Goal: Complete application form: Complete application form

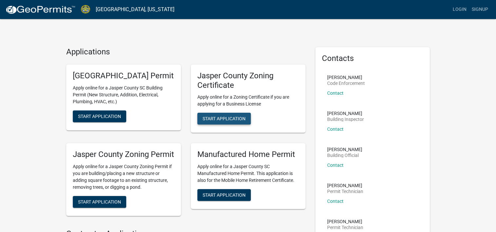
click at [227, 115] on button "Start Application" at bounding box center [223, 119] width 53 height 12
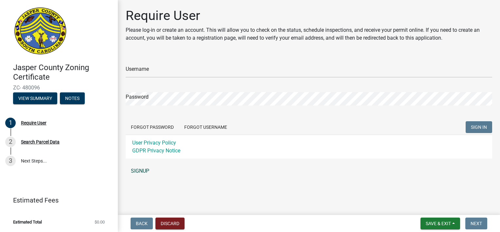
click at [137, 170] on link "SIGNUP" at bounding box center [309, 170] width 367 height 13
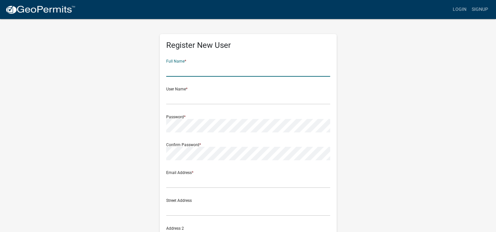
click at [212, 65] on input "text" at bounding box center [248, 69] width 164 height 13
type input "[PERSON_NAME]"
click at [199, 100] on input "text" at bounding box center [248, 97] width 164 height 13
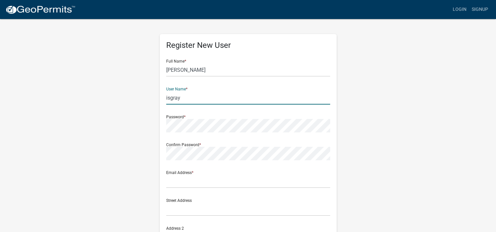
type input "isgray"
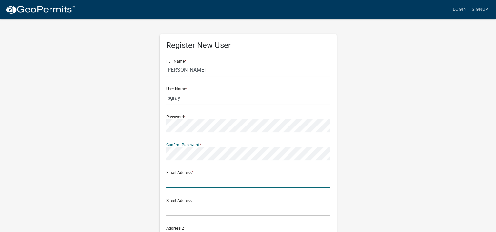
click at [193, 186] on input "text" at bounding box center [248, 181] width 164 height 13
type input "isaacgray217@gmail.com"
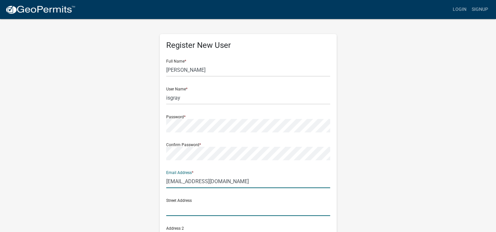
click at [211, 207] on input "text" at bounding box center [248, 208] width 164 height 13
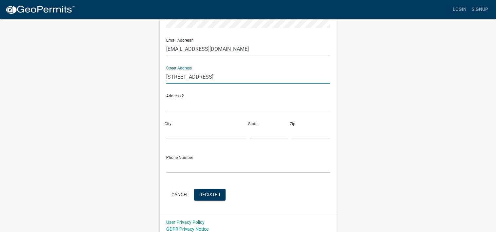
scroll to position [137, 0]
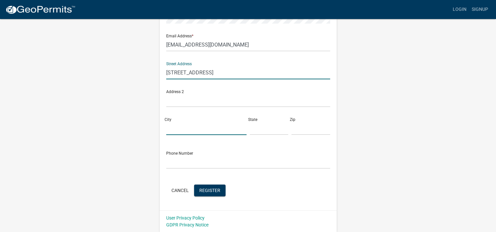
click at [191, 127] on input "City" at bounding box center [206, 128] width 80 height 13
click at [244, 73] on input "300 Middle Street E hampton sc" at bounding box center [248, 72] width 164 height 13
type input "300 Middle Street E"
click at [173, 131] on input "City" at bounding box center [206, 128] width 80 height 13
type input "Hampton"
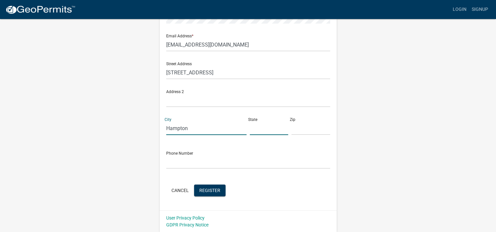
click at [250, 126] on input "text" at bounding box center [269, 128] width 39 height 13
type input "sc"
click at [306, 130] on input "text" at bounding box center [310, 128] width 39 height 13
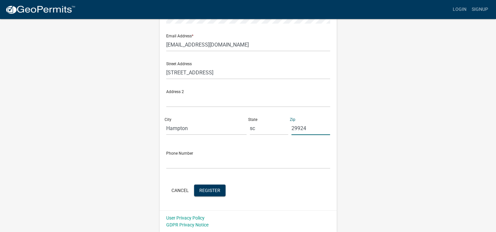
type input "29924"
click at [267, 167] on input "text" at bounding box center [248, 161] width 164 height 13
type input "8038429760"
click at [204, 196] on div "Cancel Register" at bounding box center [248, 190] width 164 height 13
click at [210, 190] on span "Register" at bounding box center [209, 189] width 21 height 5
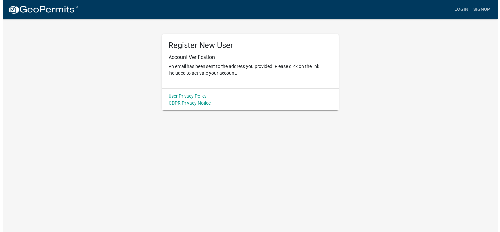
scroll to position [0, 0]
click at [413, 76] on div "Register New User Account Verification An email has been sent to the address yo…" at bounding box center [250, 64] width 373 height 92
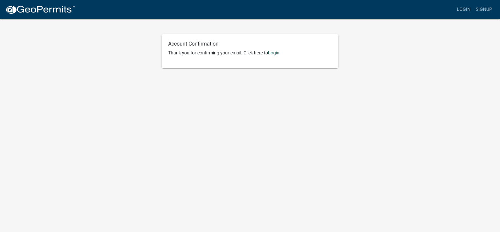
click at [278, 51] on link "Login" at bounding box center [273, 52] width 11 height 5
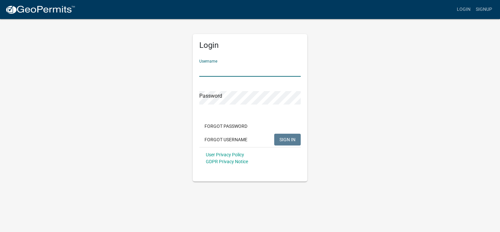
click at [268, 71] on input "Username" at bounding box center [250, 69] width 102 height 13
type input "isgray"
click at [274, 134] on button "SIGN IN" at bounding box center [287, 140] width 27 height 12
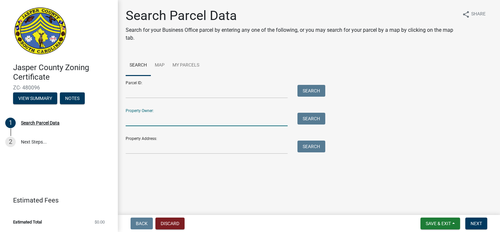
click at [173, 122] on input "Property Owner:" at bounding box center [207, 119] width 162 height 13
click at [304, 119] on button "Search" at bounding box center [312, 119] width 28 height 12
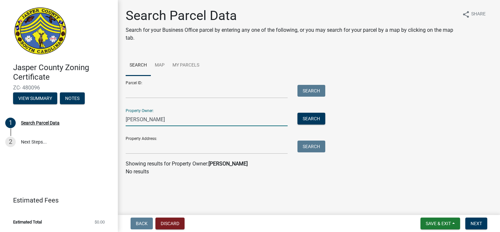
click at [181, 119] on input "[PERSON_NAME]" at bounding box center [207, 119] width 162 height 13
type input "I"
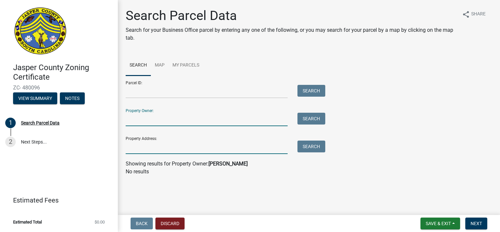
click at [168, 153] on input "Property Address:" at bounding box center [207, 146] width 162 height 13
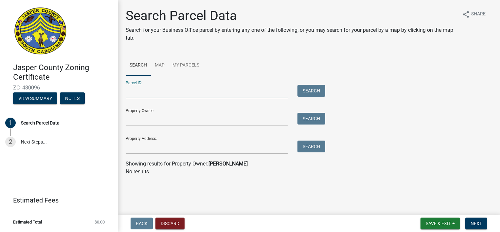
click at [200, 88] on input "Parcel ID:" at bounding box center [207, 91] width 162 height 13
click at [160, 71] on link "Map" at bounding box center [160, 65] width 18 height 21
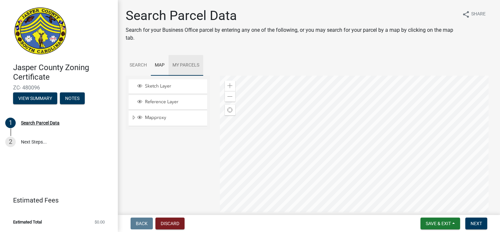
click at [185, 65] on link "My Parcels" at bounding box center [186, 65] width 35 height 21
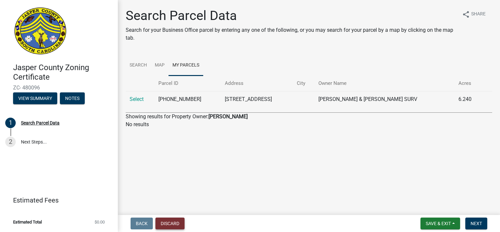
click at [164, 224] on button "Discard" at bounding box center [170, 223] width 29 height 12
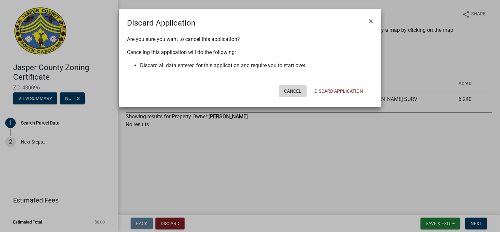
click at [286, 89] on button "Cancel" at bounding box center [293, 91] width 28 height 12
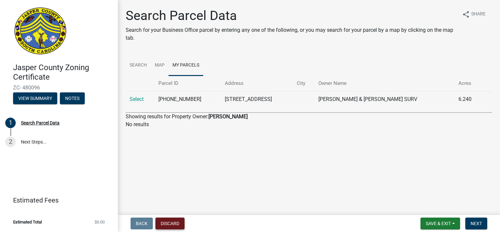
click at [171, 221] on button "Discard" at bounding box center [170, 223] width 29 height 12
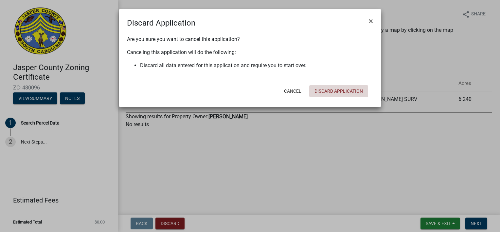
click at [329, 93] on button "Discard Application" at bounding box center [338, 91] width 59 height 12
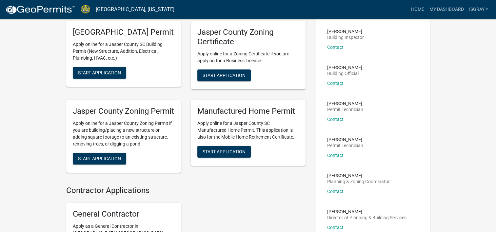
scroll to position [81, 0]
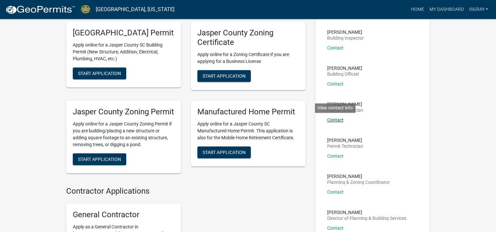
click at [334, 119] on link "Contact" at bounding box center [335, 119] width 16 height 5
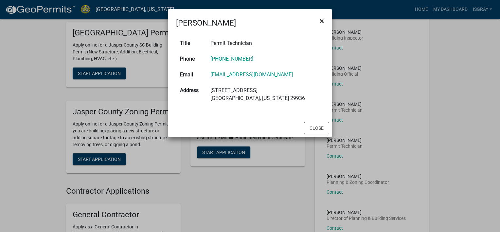
click at [321, 19] on span "×" at bounding box center [322, 20] width 4 height 9
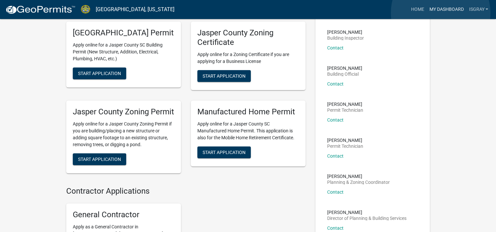
click at [440, 13] on link "My Dashboard" at bounding box center [446, 9] width 40 height 12
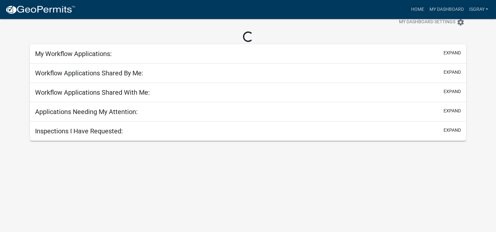
scroll to position [19, 0]
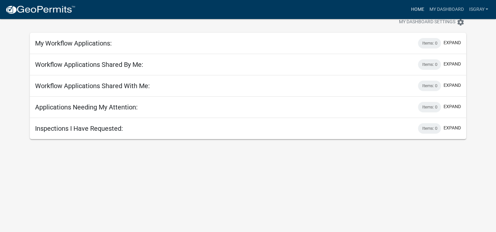
click at [414, 7] on link "Home" at bounding box center [417, 9] width 18 height 12
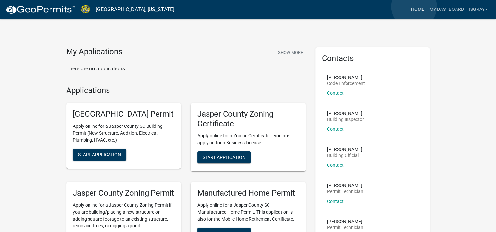
click at [414, 7] on link "Home" at bounding box center [417, 9] width 18 height 12
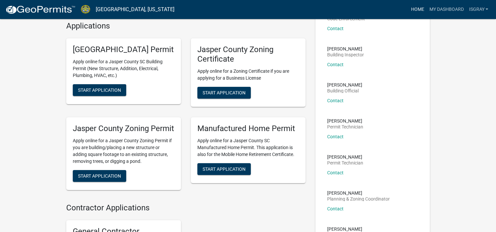
scroll to position [64, 0]
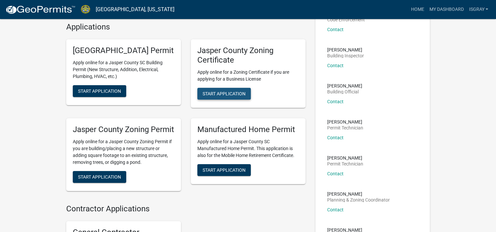
click at [232, 92] on span "Start Application" at bounding box center [223, 93] width 43 height 5
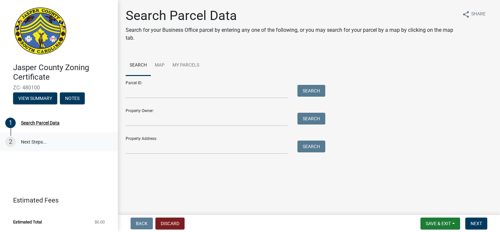
click at [46, 147] on link "2 Next Steps..." at bounding box center [59, 141] width 118 height 19
click at [428, 225] on span "Save & Exit" at bounding box center [438, 223] width 25 height 5
click at [432, 203] on button "Save & Exit" at bounding box center [434, 206] width 52 height 16
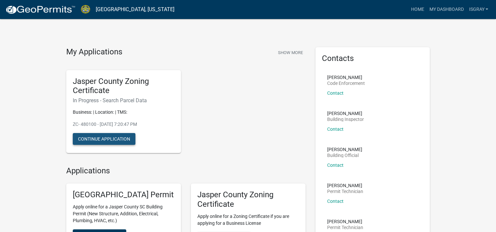
click at [113, 142] on button "Continue Application" at bounding box center [104, 139] width 63 height 12
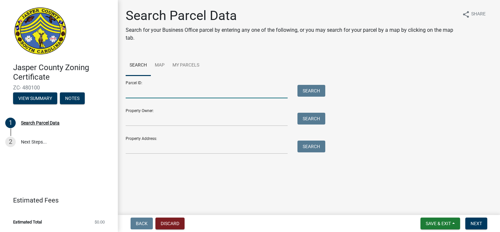
click at [200, 89] on input "Parcel ID:" at bounding box center [207, 91] width 162 height 13
type input "g"
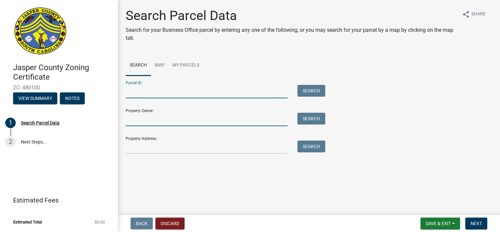
click at [184, 122] on input "Property Owner:" at bounding box center [207, 119] width 162 height 13
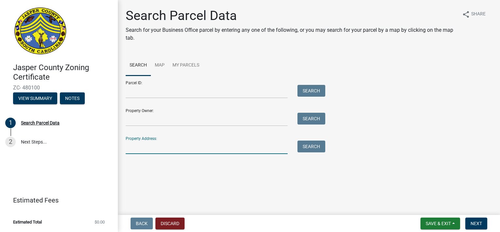
click at [177, 147] on input "Property Address:" at bounding box center [207, 146] width 162 height 13
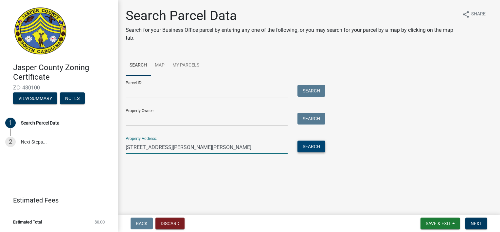
type input "[STREET_ADDRESS][PERSON_NAME][PERSON_NAME]"
click at [314, 148] on button "Search" at bounding box center [312, 146] width 28 height 12
